Goal: Find specific page/section: Find specific page/section

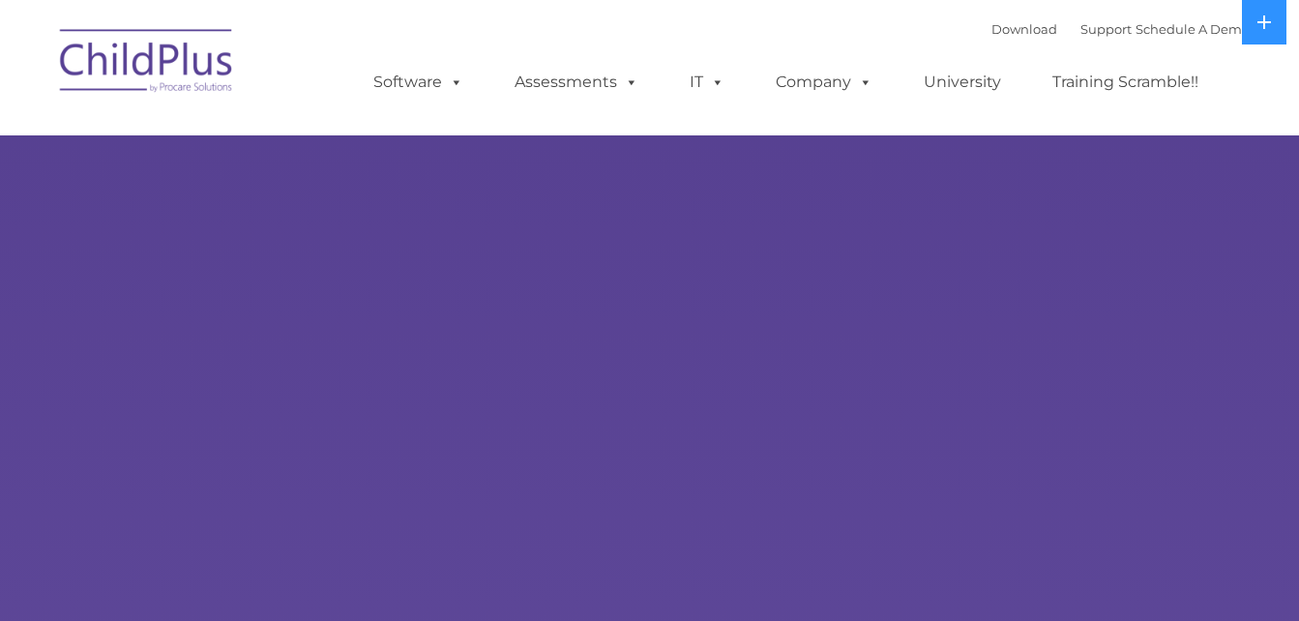
select select "MEDIUM"
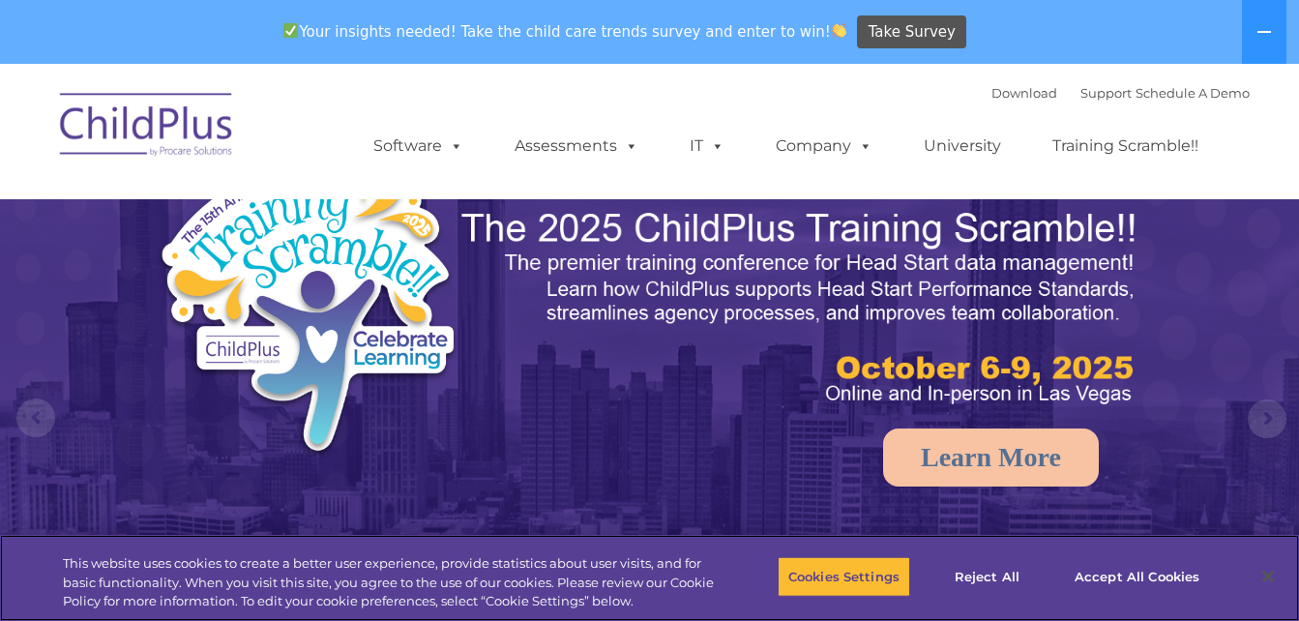
scroll to position [23, 0]
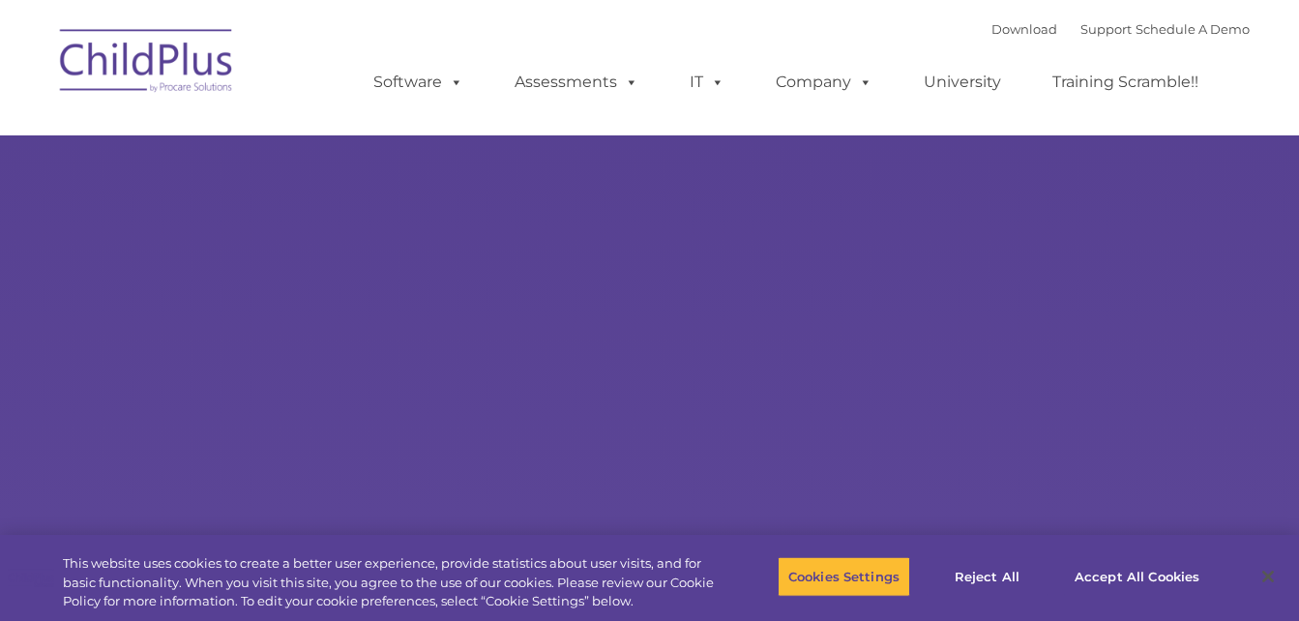
select select "MEDIUM"
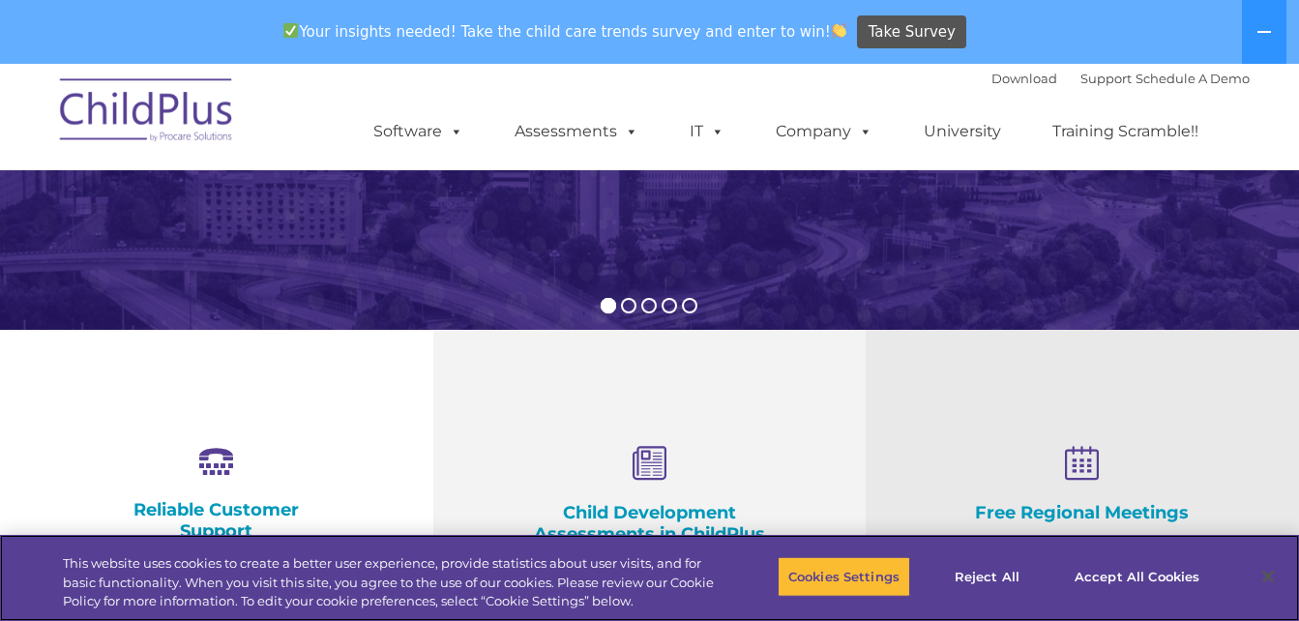
scroll to position [532, 0]
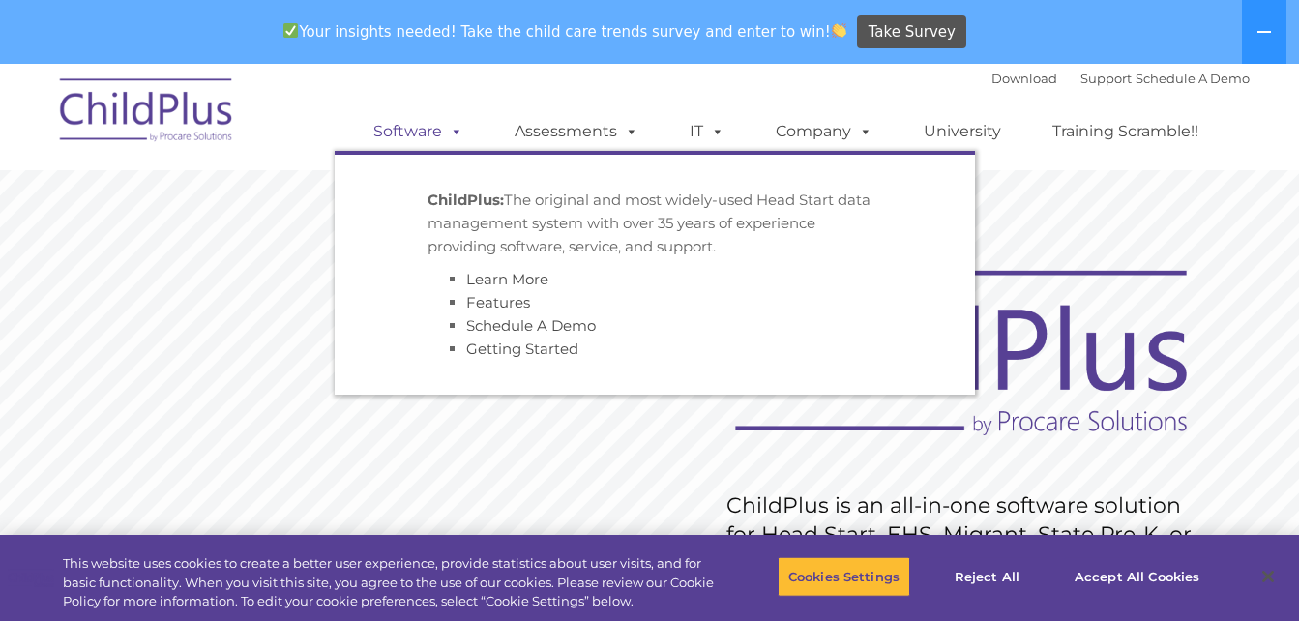
click at [415, 135] on link "Software" at bounding box center [418, 131] width 129 height 39
